Goal: Information Seeking & Learning: Learn about a topic

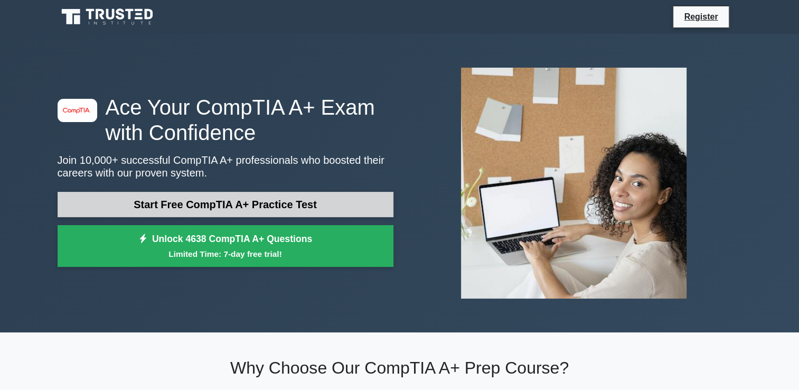
click at [194, 206] on link "Start Free CompTIA A+ Practice Test" at bounding box center [226, 204] width 336 height 25
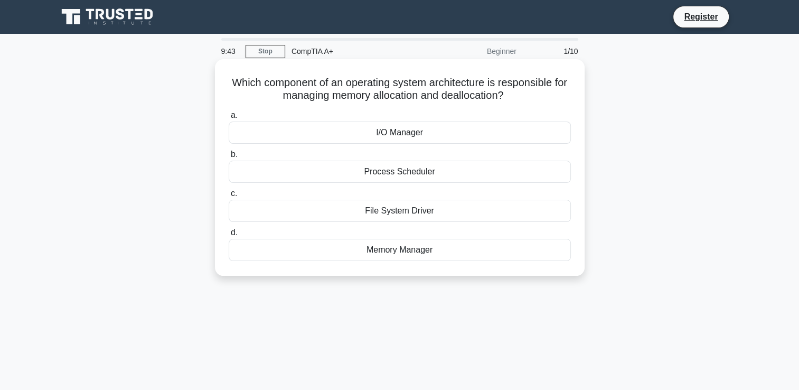
click at [394, 248] on div "Memory Manager" at bounding box center [400, 250] width 342 height 22
click at [229, 236] on input "d. Memory Manager" at bounding box center [229, 232] width 0 height 7
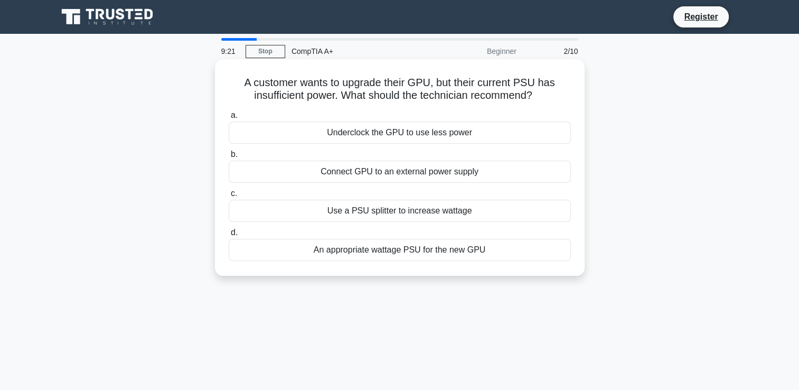
click at [362, 255] on div "An appropriate wattage PSU for the new GPU" at bounding box center [400, 250] width 342 height 22
click at [229, 236] on input "d. An appropriate wattage PSU for the new GPU" at bounding box center [229, 232] width 0 height 7
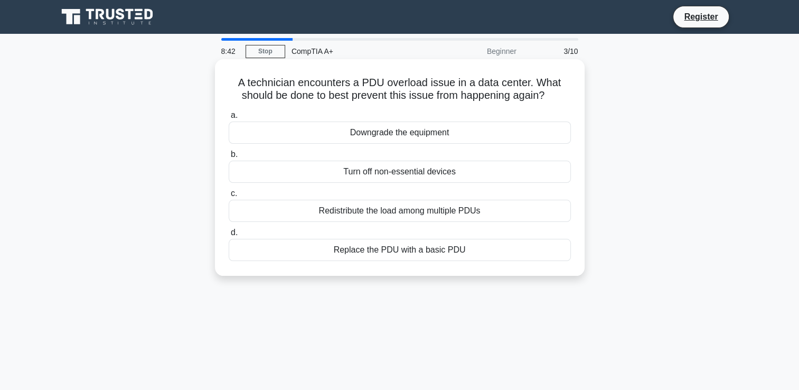
click at [370, 211] on div "Redistribute the load among multiple PDUs" at bounding box center [400, 211] width 342 height 22
click at [229, 197] on input "c. Redistribute the load among multiple PDUs" at bounding box center [229, 193] width 0 height 7
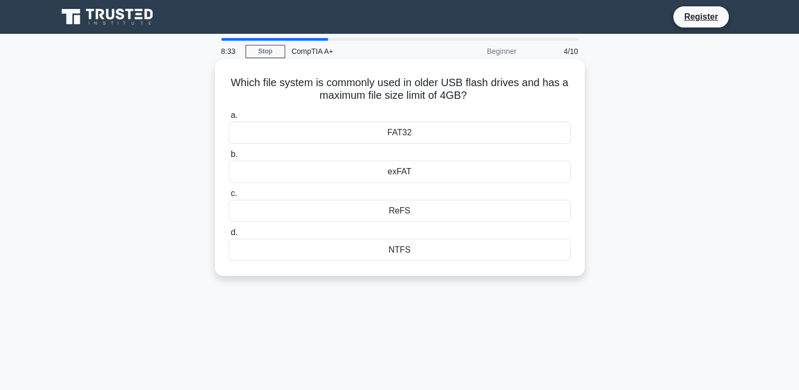
click at [421, 134] on div "FAT32" at bounding box center [400, 133] width 342 height 22
click at [229, 119] on input "a. FAT32" at bounding box center [229, 115] width 0 height 7
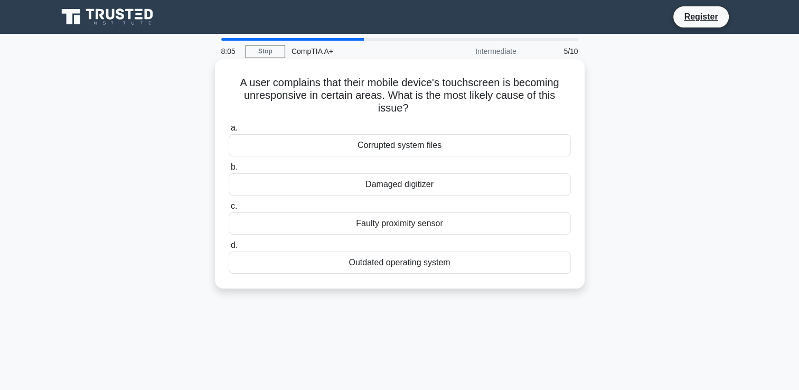
click at [409, 187] on div "Damaged digitizer" at bounding box center [400, 184] width 342 height 22
click at [229, 171] on input "b. Damaged digitizer" at bounding box center [229, 167] width 0 height 7
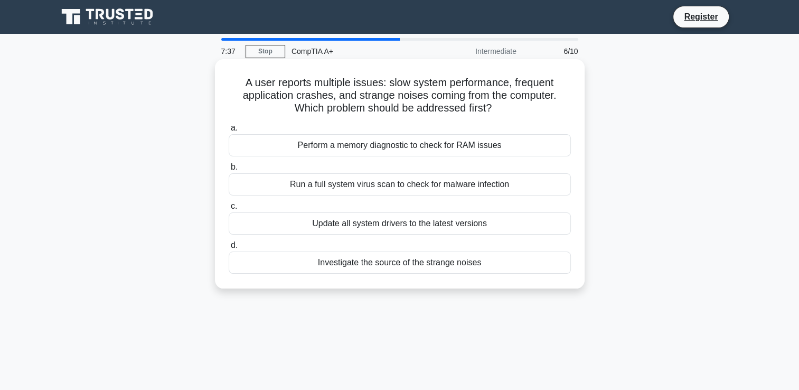
click at [361, 266] on div "Investigate the source of the strange noises" at bounding box center [400, 262] width 342 height 22
click at [229, 249] on input "d. Investigate the source of the strange noises" at bounding box center [229, 245] width 0 height 7
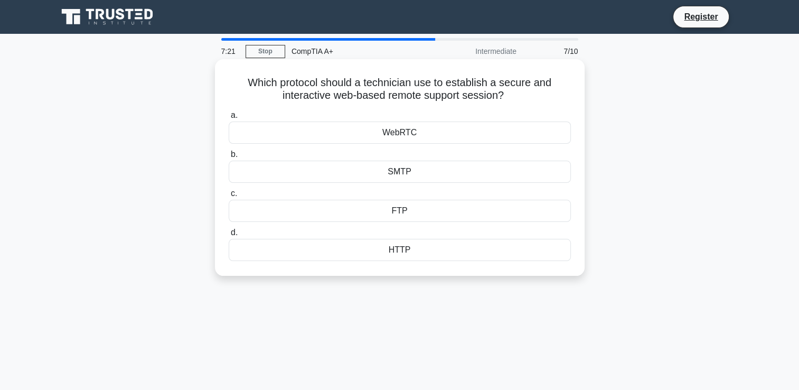
click at [444, 132] on div "WebRTC" at bounding box center [400, 133] width 342 height 22
click at [229, 119] on input "a. WebRTC" at bounding box center [229, 115] width 0 height 7
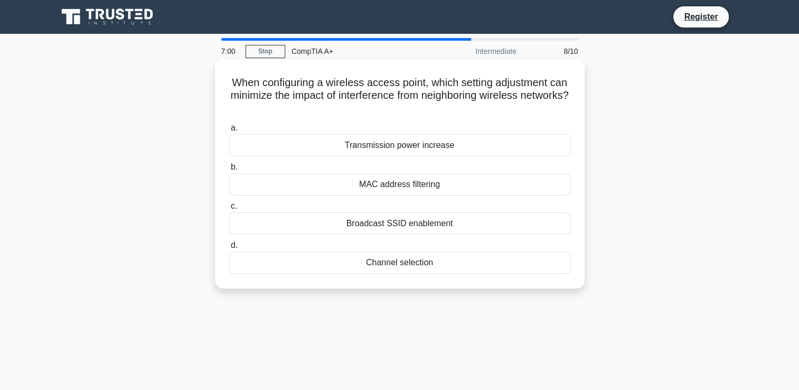
click at [409, 267] on div "Channel selection" at bounding box center [400, 262] width 342 height 22
click at [229, 249] on input "d. Channel selection" at bounding box center [229, 245] width 0 height 7
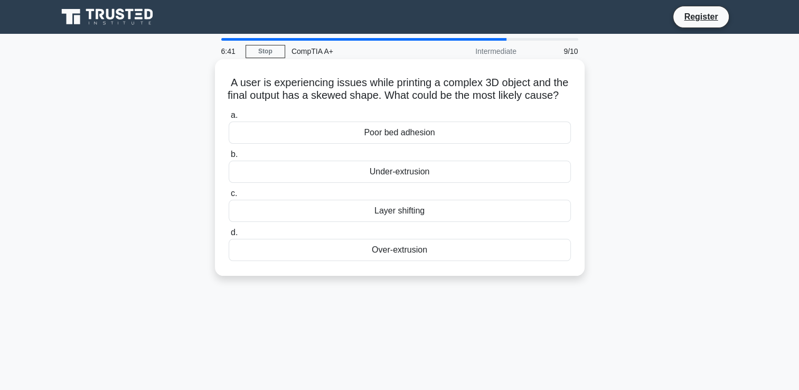
click at [402, 261] on div "Over-extrusion" at bounding box center [400, 250] width 342 height 22
click at [229, 236] on input "d. Over-extrusion" at bounding box center [229, 232] width 0 height 7
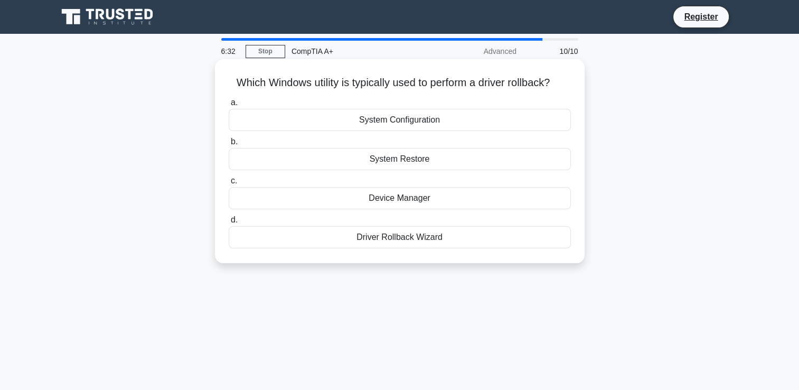
click at [402, 158] on div "System Restore" at bounding box center [400, 159] width 342 height 22
click at [229, 145] on input "b. System Restore" at bounding box center [229, 141] width 0 height 7
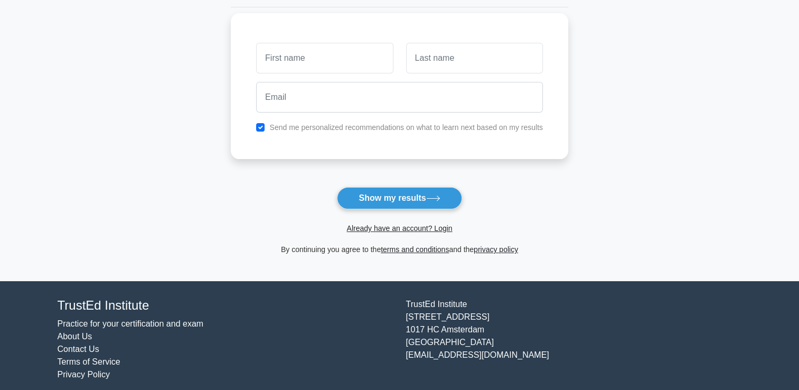
scroll to position [140, 0]
